Goal: Transaction & Acquisition: Purchase product/service

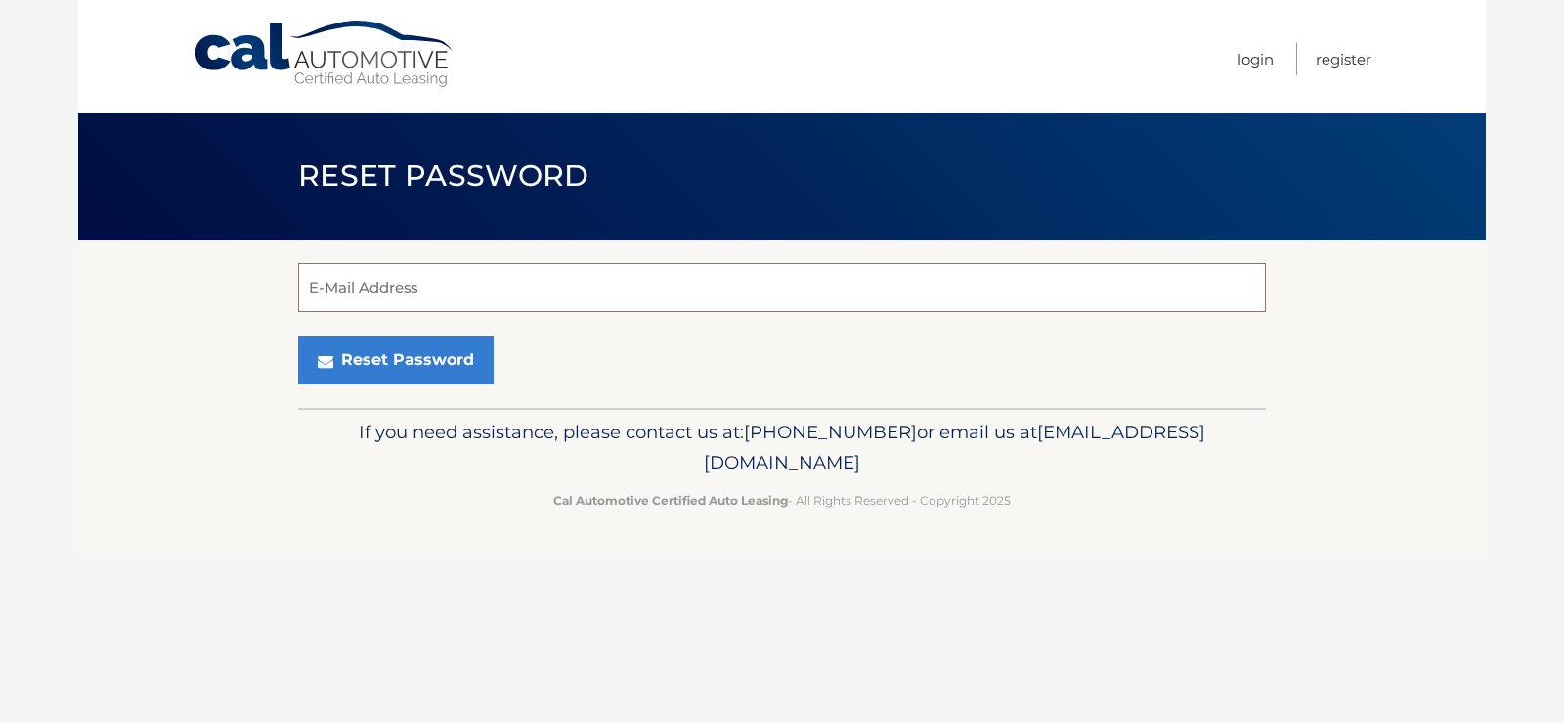
click at [743, 280] on input "E-Mail Address" at bounding box center [782, 287] width 968 height 49
type input "knlosinski@msn.com"
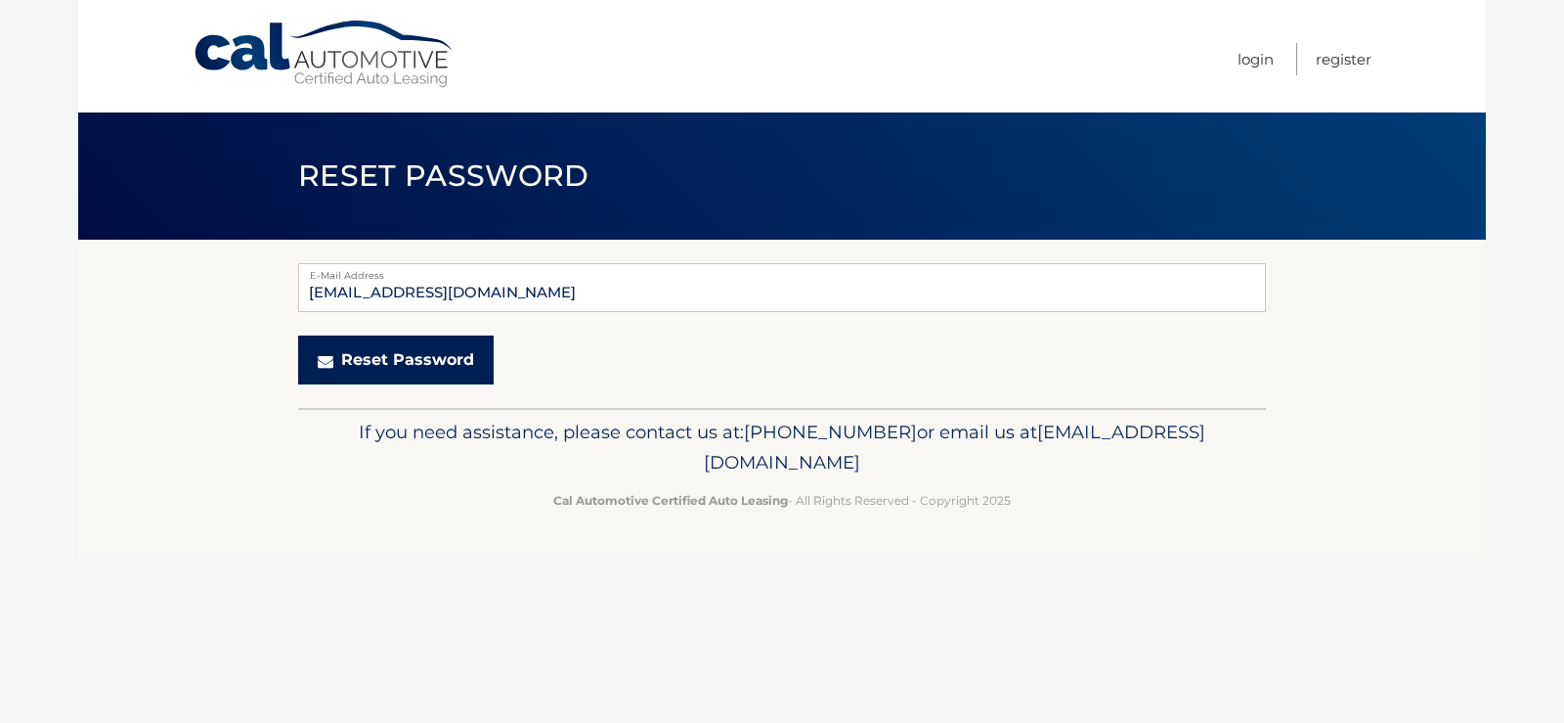
click at [446, 358] on button "Reset Password" at bounding box center [396, 359] width 196 height 49
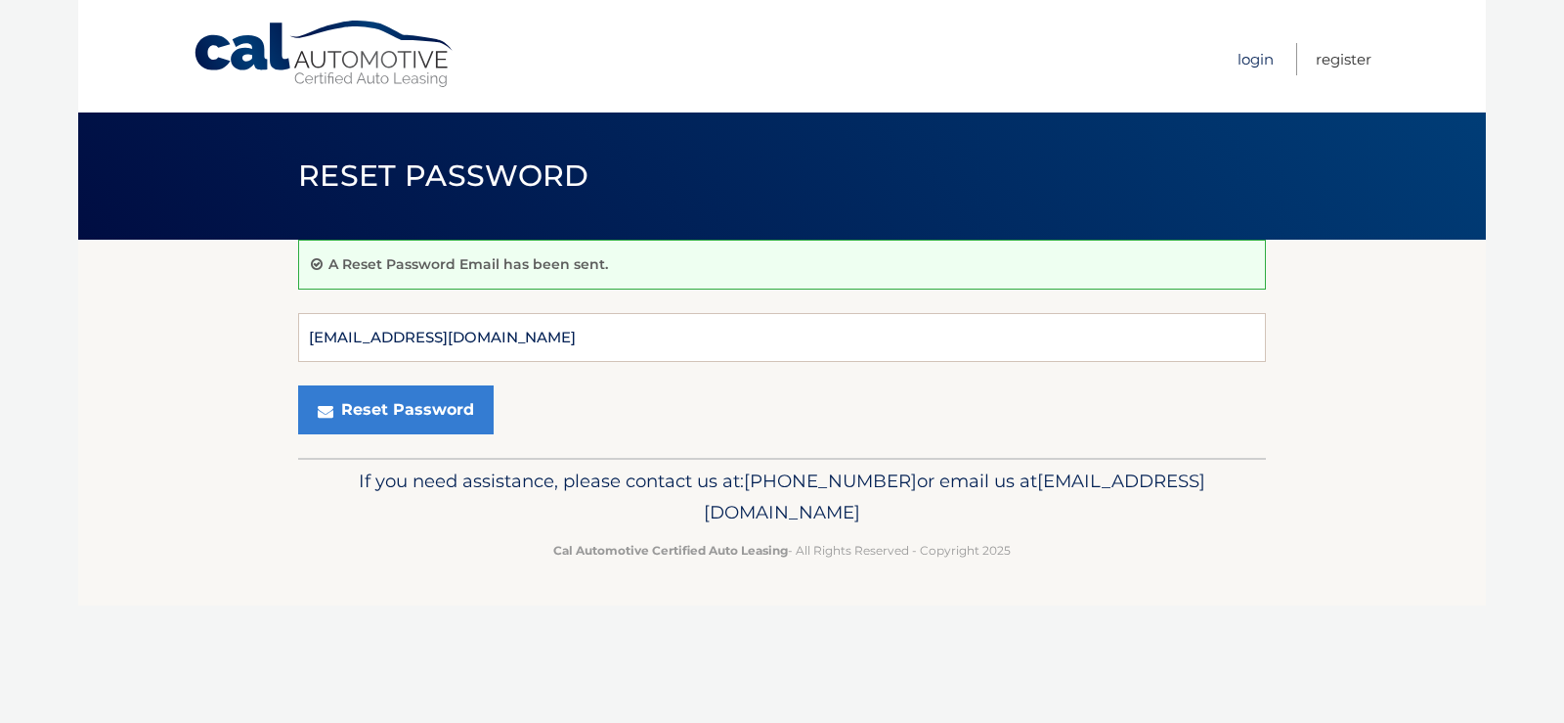
click at [1246, 61] on link "Login" at bounding box center [1256, 59] width 36 height 32
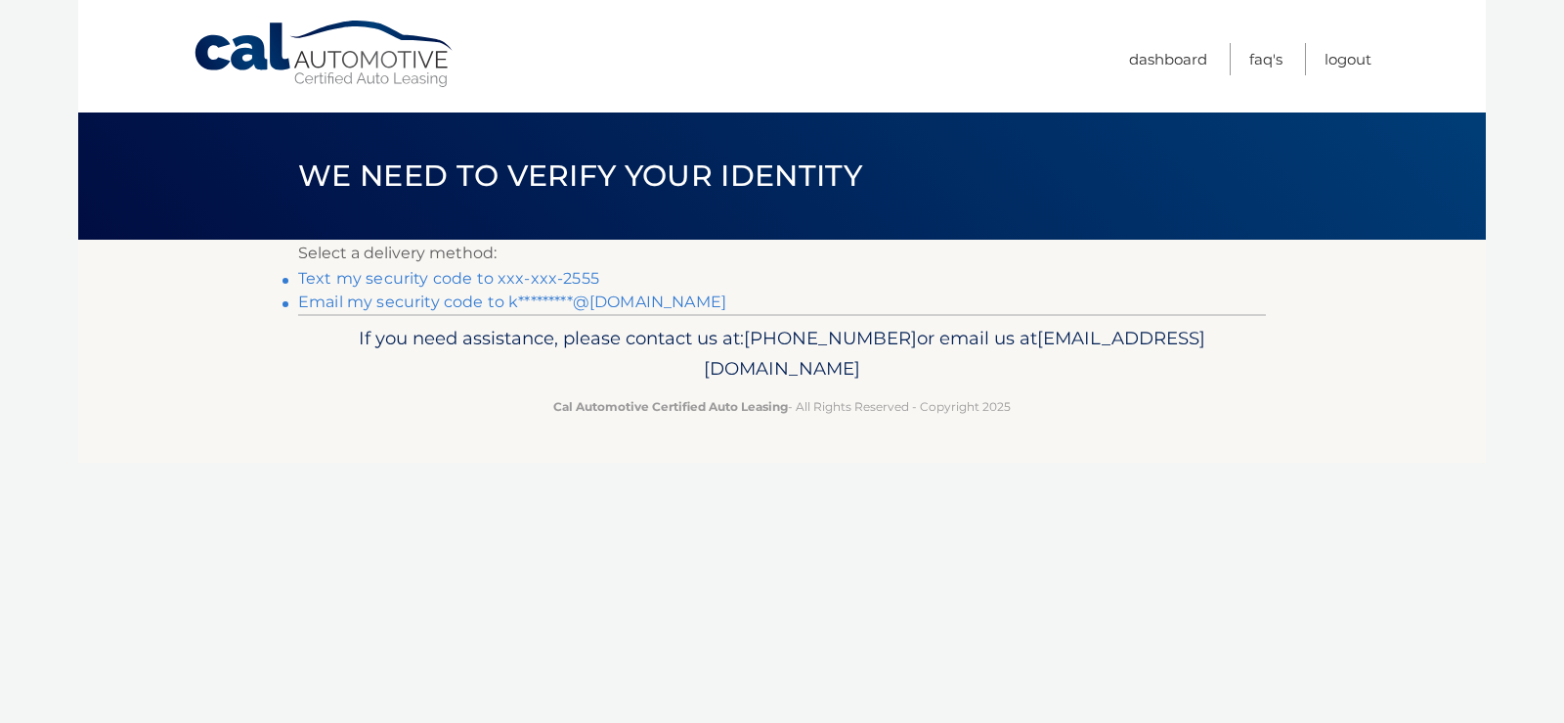
click at [451, 276] on link "Text my security code to xxx-xxx-2555" at bounding box center [448, 278] width 301 height 19
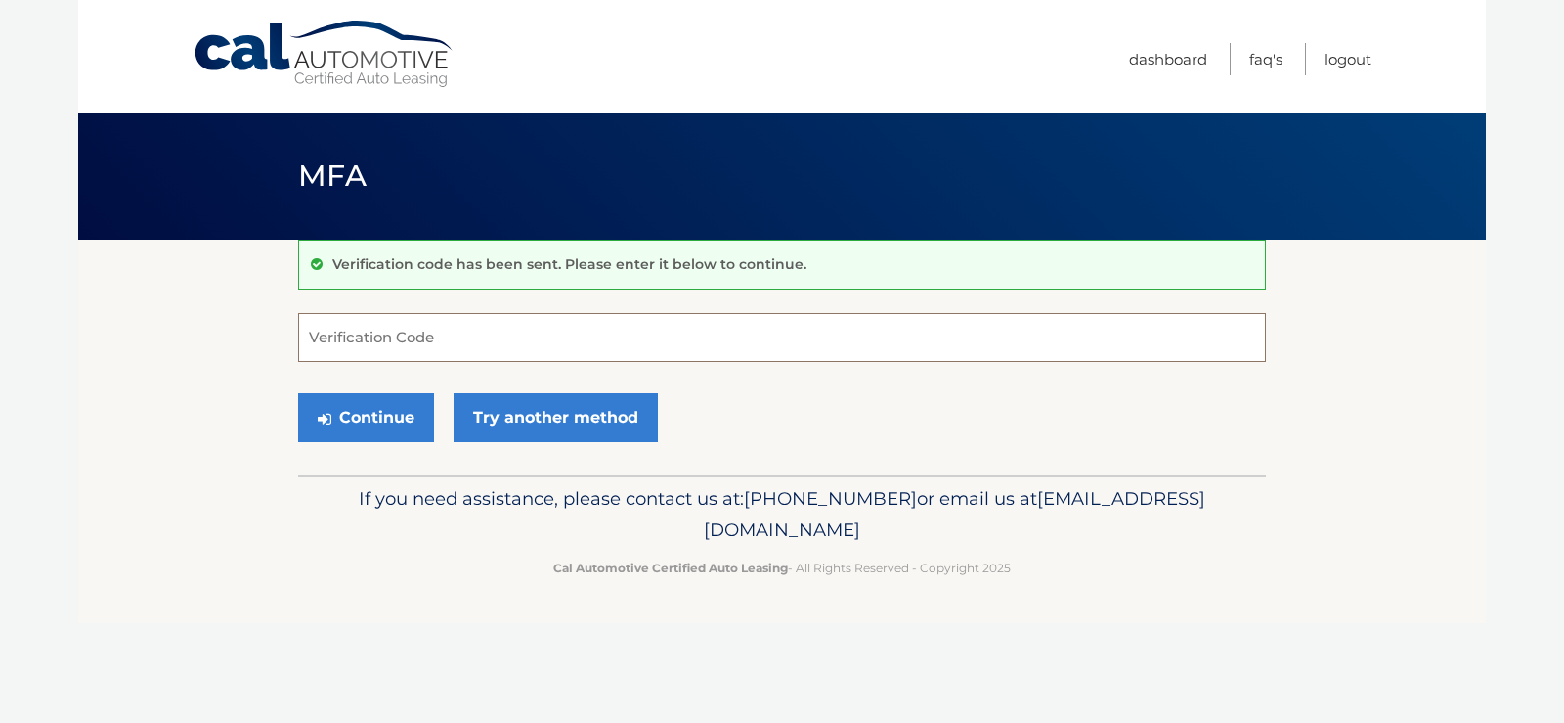
click at [478, 343] on input "Verification Code" at bounding box center [782, 337] width 968 height 49
type input "879927"
click at [391, 410] on button "Continue" at bounding box center [366, 417] width 136 height 49
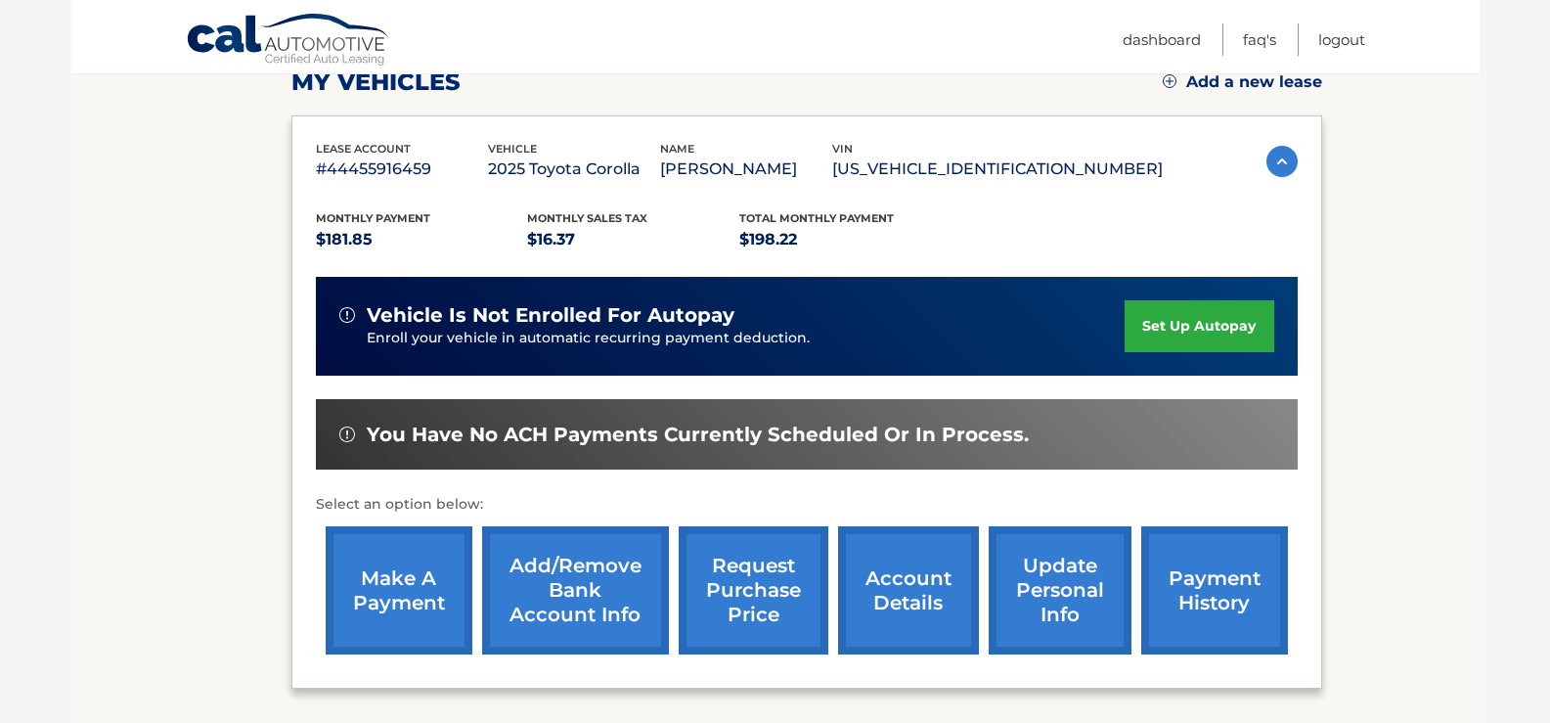
scroll to position [293, 0]
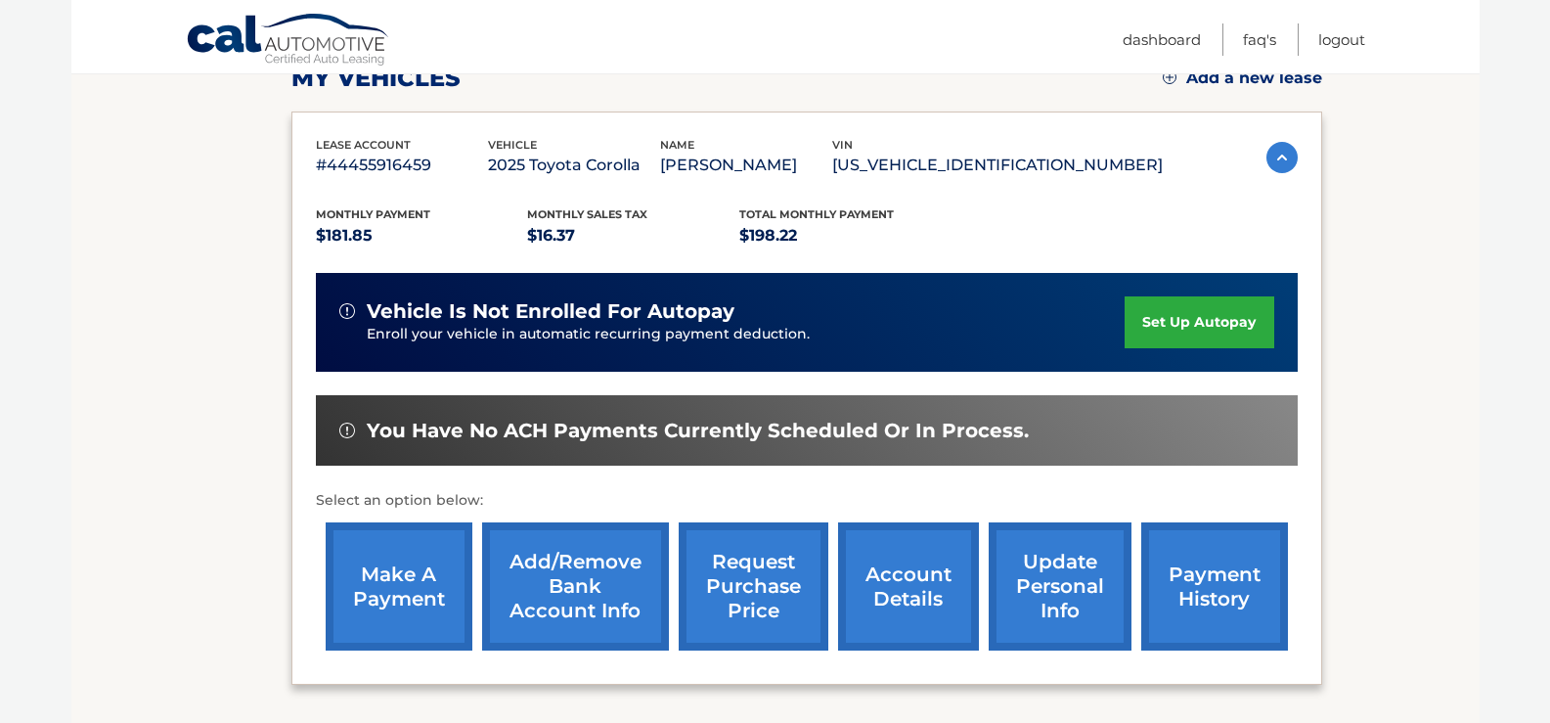
click at [397, 574] on link "make a payment" at bounding box center [399, 586] width 147 height 128
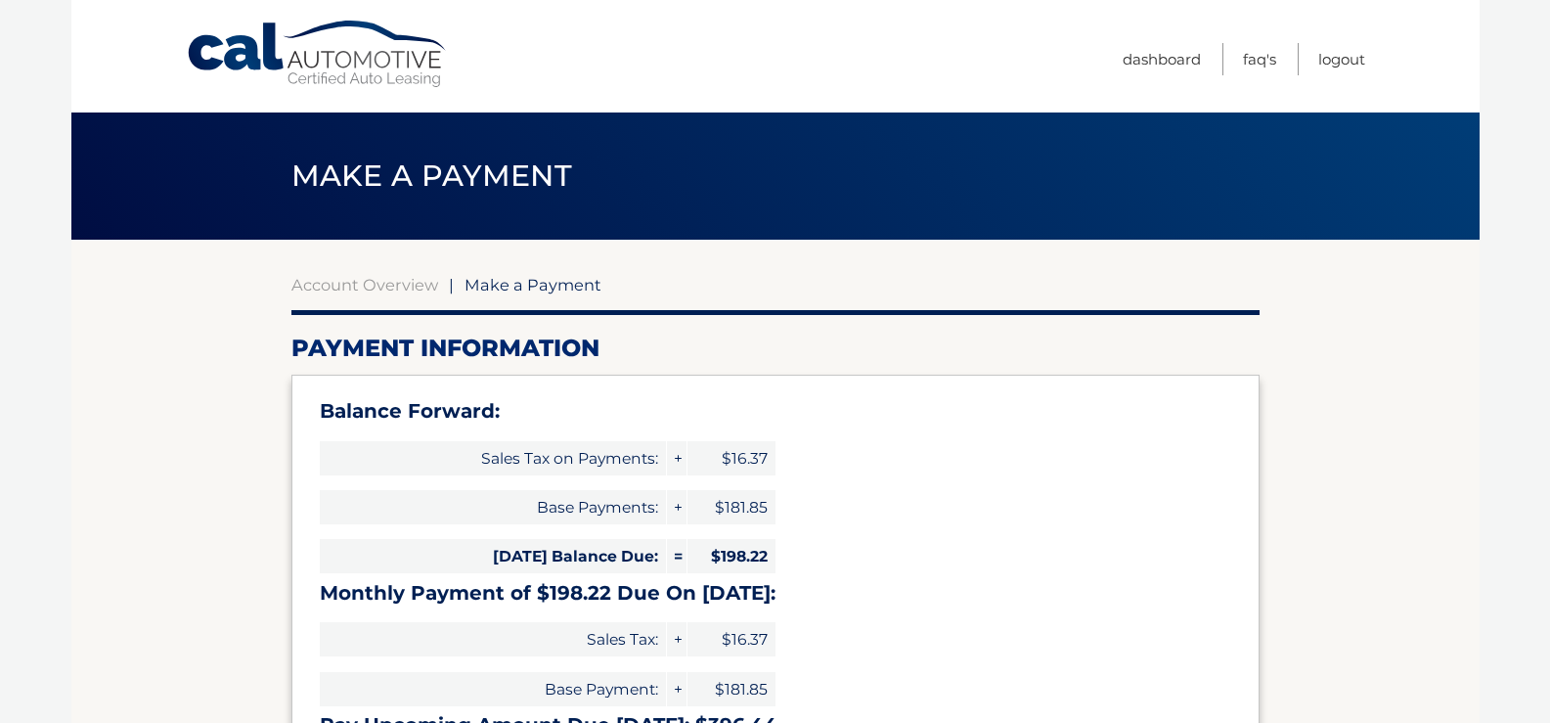
select select "ZGZiZmM5ODMtZDA5Ny00ZmY1LTllYTMtYzM0NWIwOGViMDNj"
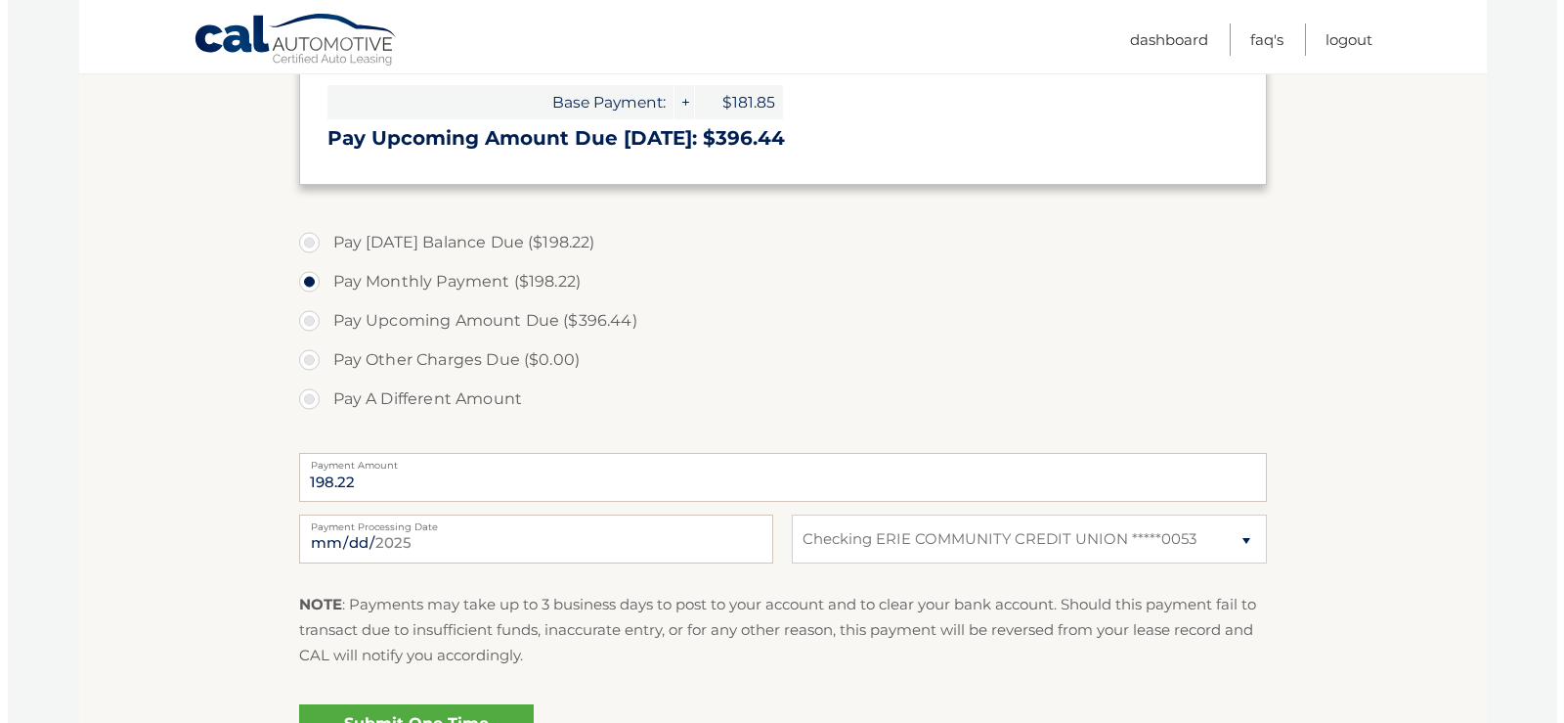
scroll to position [684, 0]
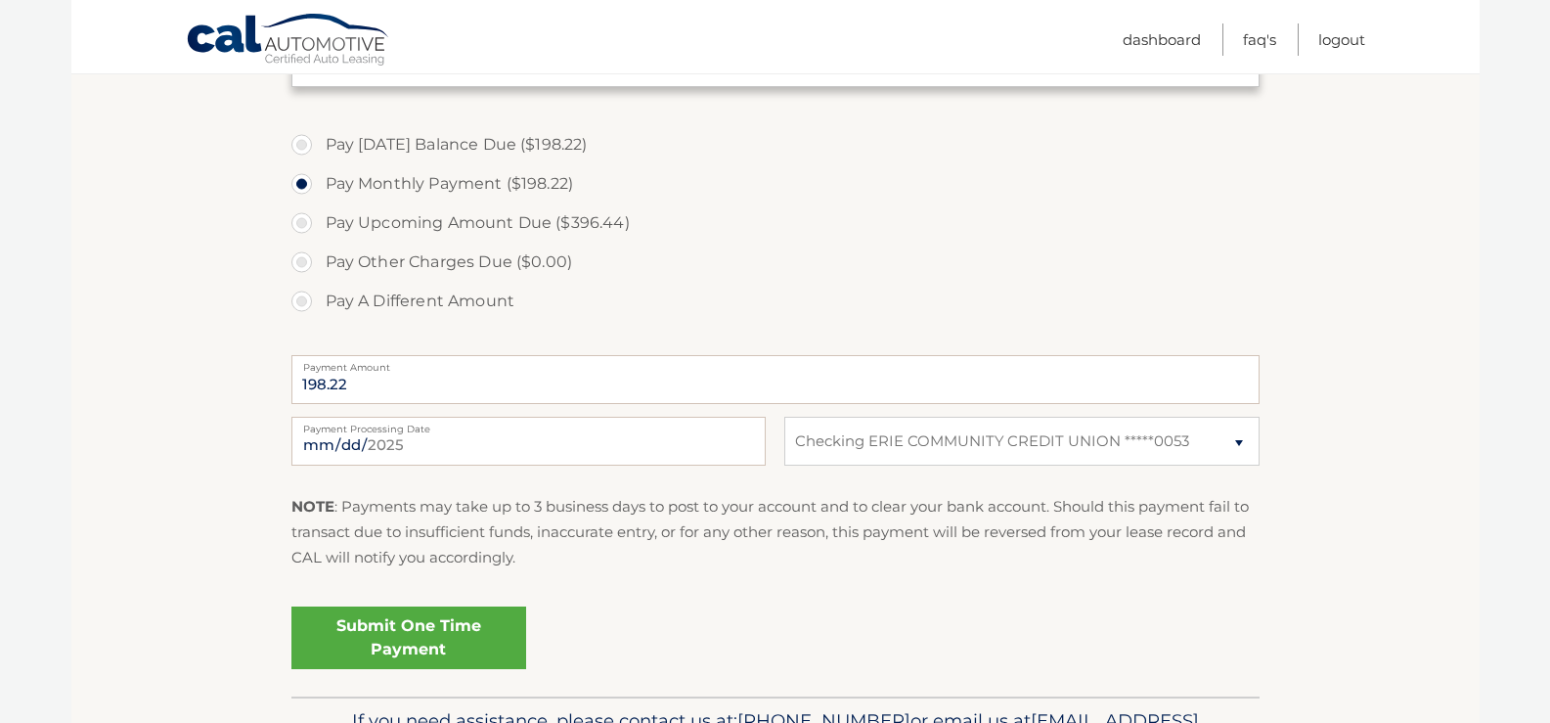
click at [400, 637] on link "Submit One Time Payment" at bounding box center [408, 637] width 235 height 63
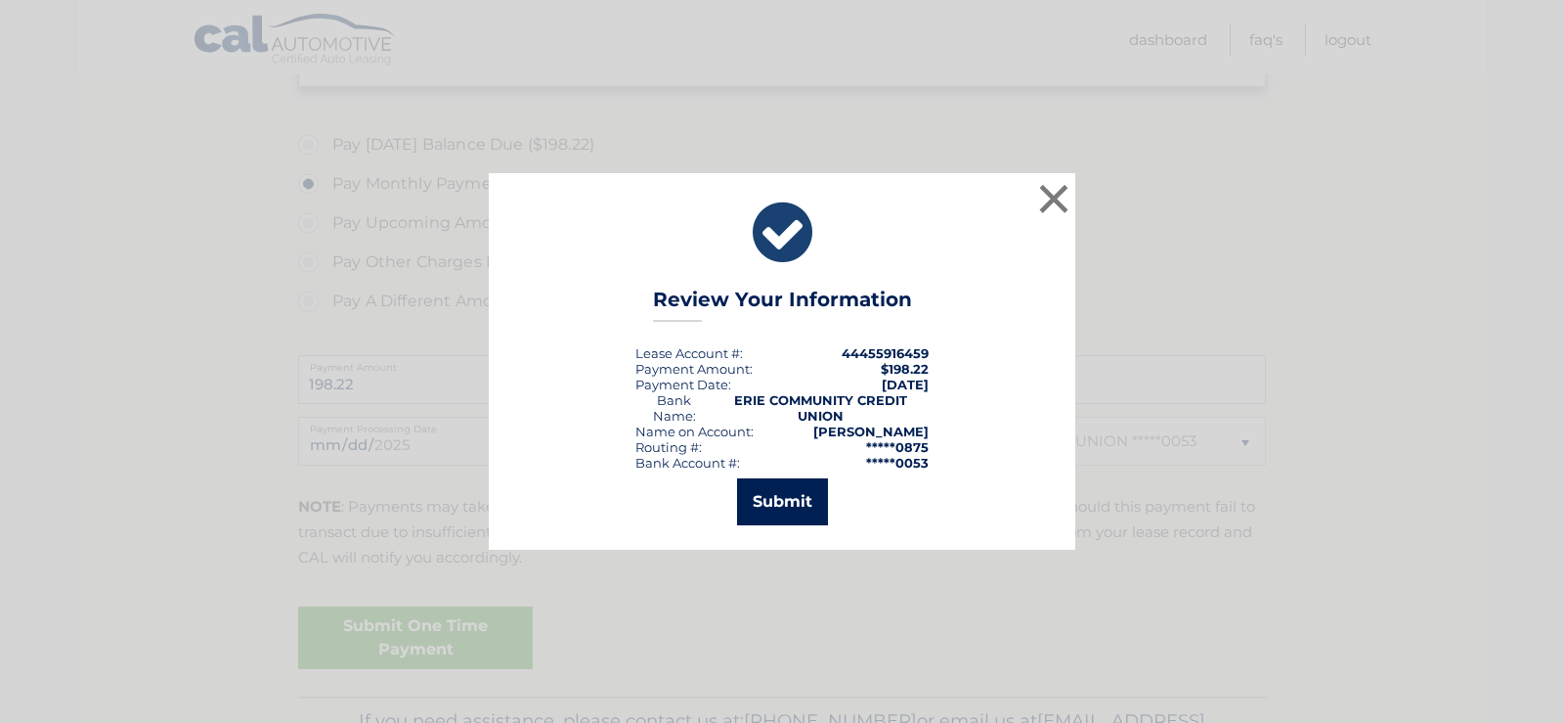
click at [759, 508] on button "Submit" at bounding box center [782, 501] width 91 height 47
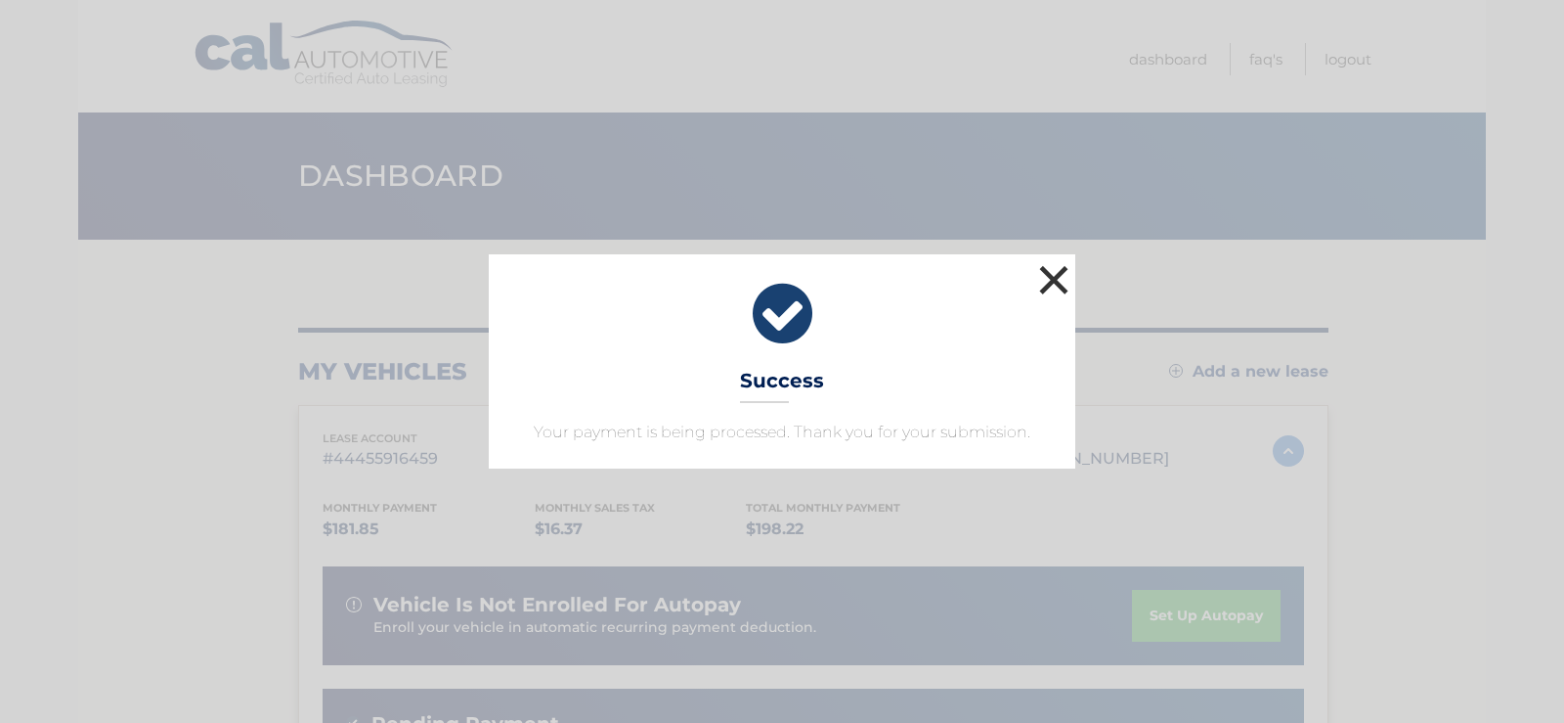
click at [1056, 285] on button "×" at bounding box center [1053, 279] width 39 height 39
